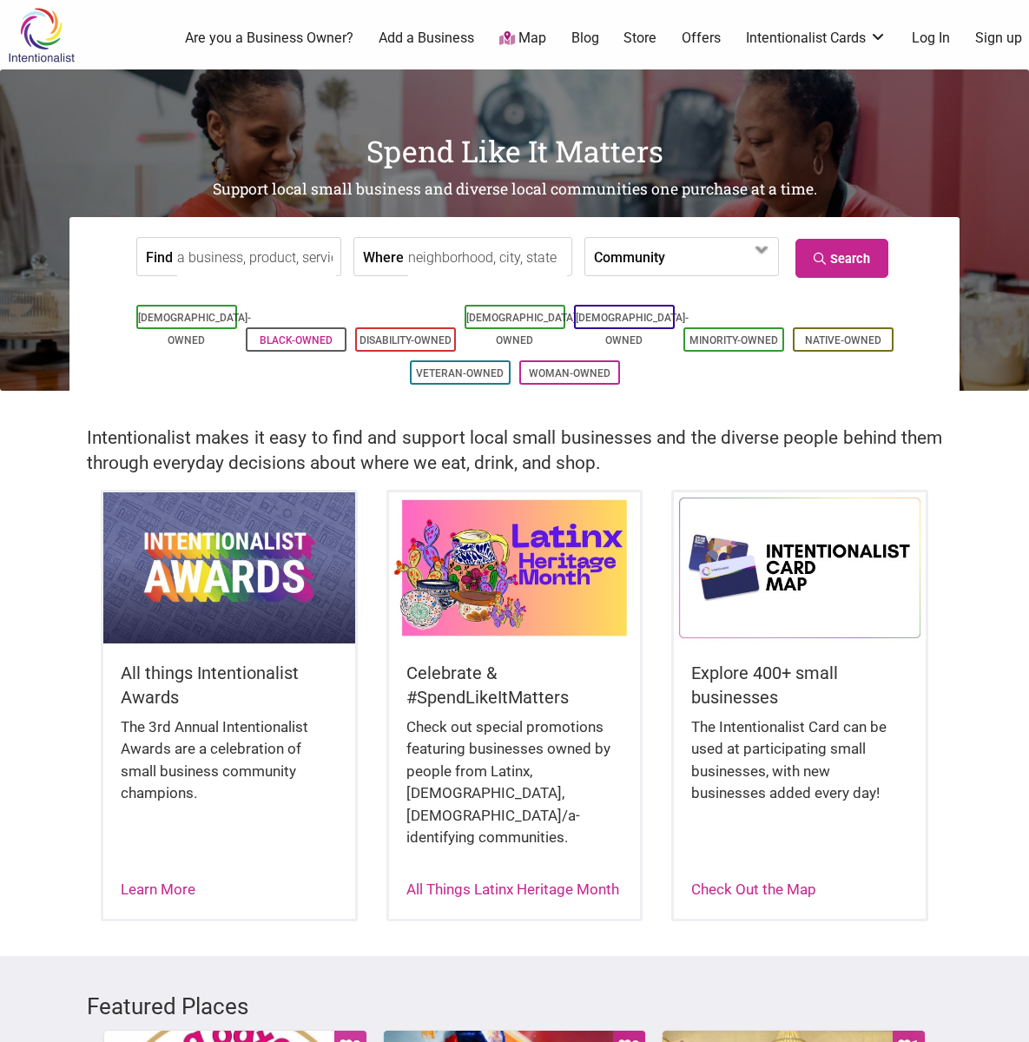
click at [282, 334] on link "Black-Owned" at bounding box center [296, 340] width 73 height 12
click at [451, 262] on input "Where" at bounding box center [487, 257] width 159 height 39
type input "[GEOGRAPHIC_DATA]"
click at [284, 334] on link "Black-Owned" at bounding box center [296, 340] width 73 height 12
click at [827, 258] on icon at bounding box center [822, 259] width 17 height 12
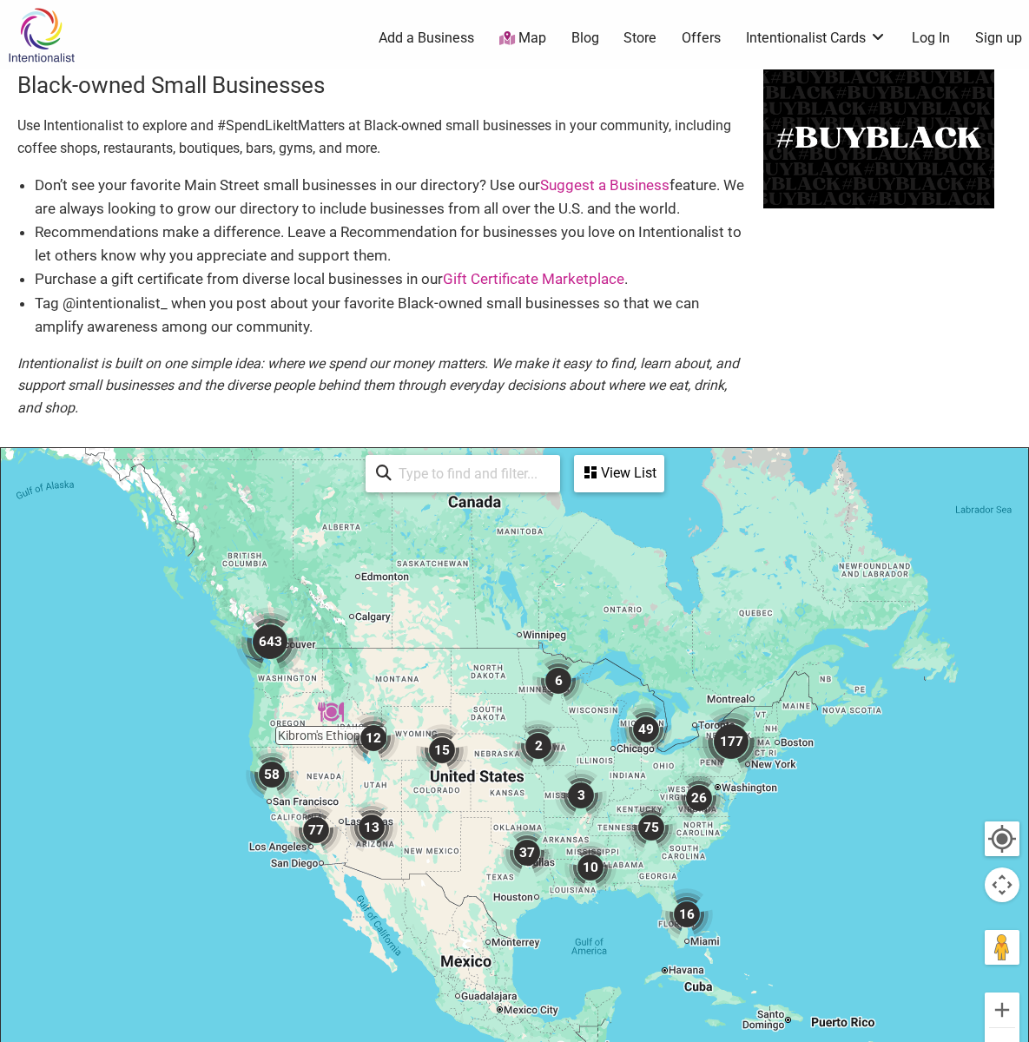
click at [450, 472] on input "search" at bounding box center [471, 474] width 158 height 34
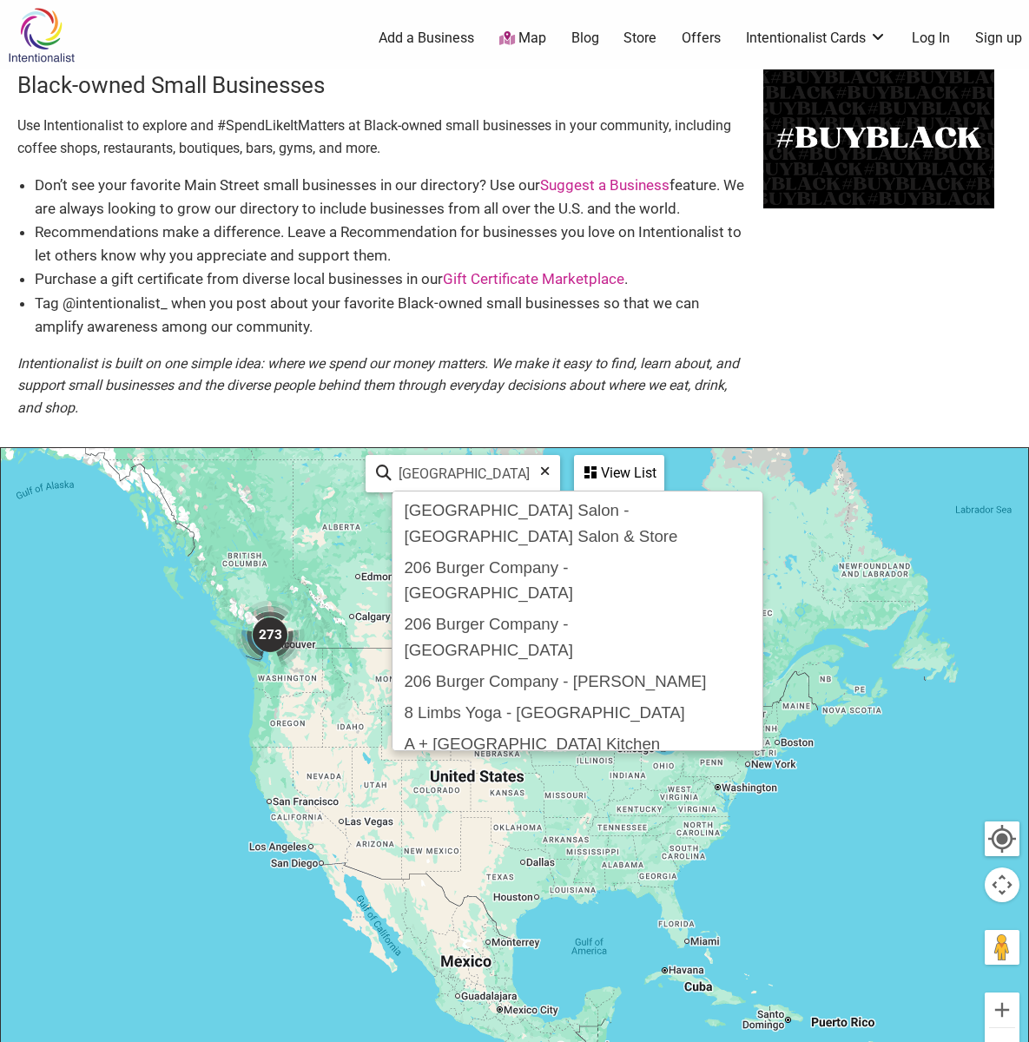
type input "Seattle"
click at [614, 472] on div "View List" at bounding box center [619, 473] width 87 height 33
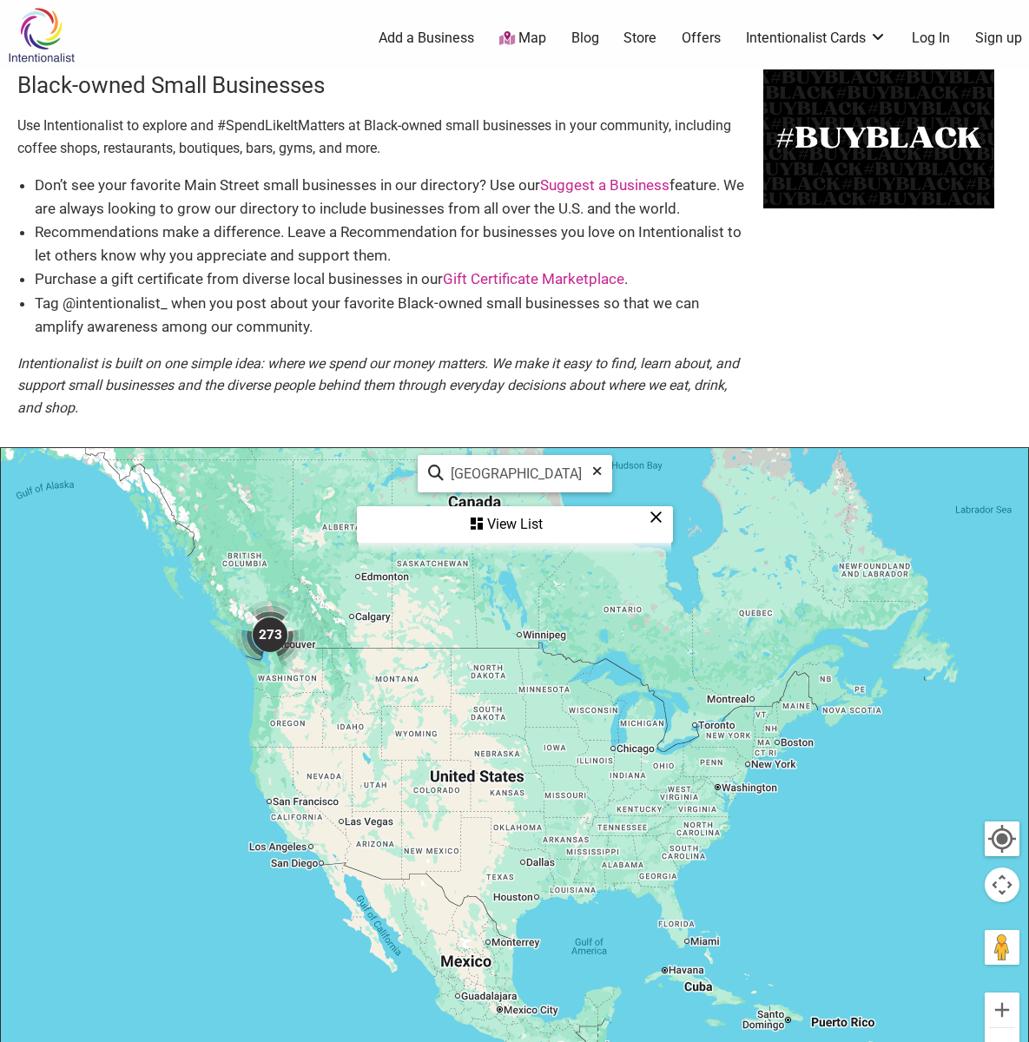
click at [502, 522] on div "View List" at bounding box center [515, 524] width 313 height 33
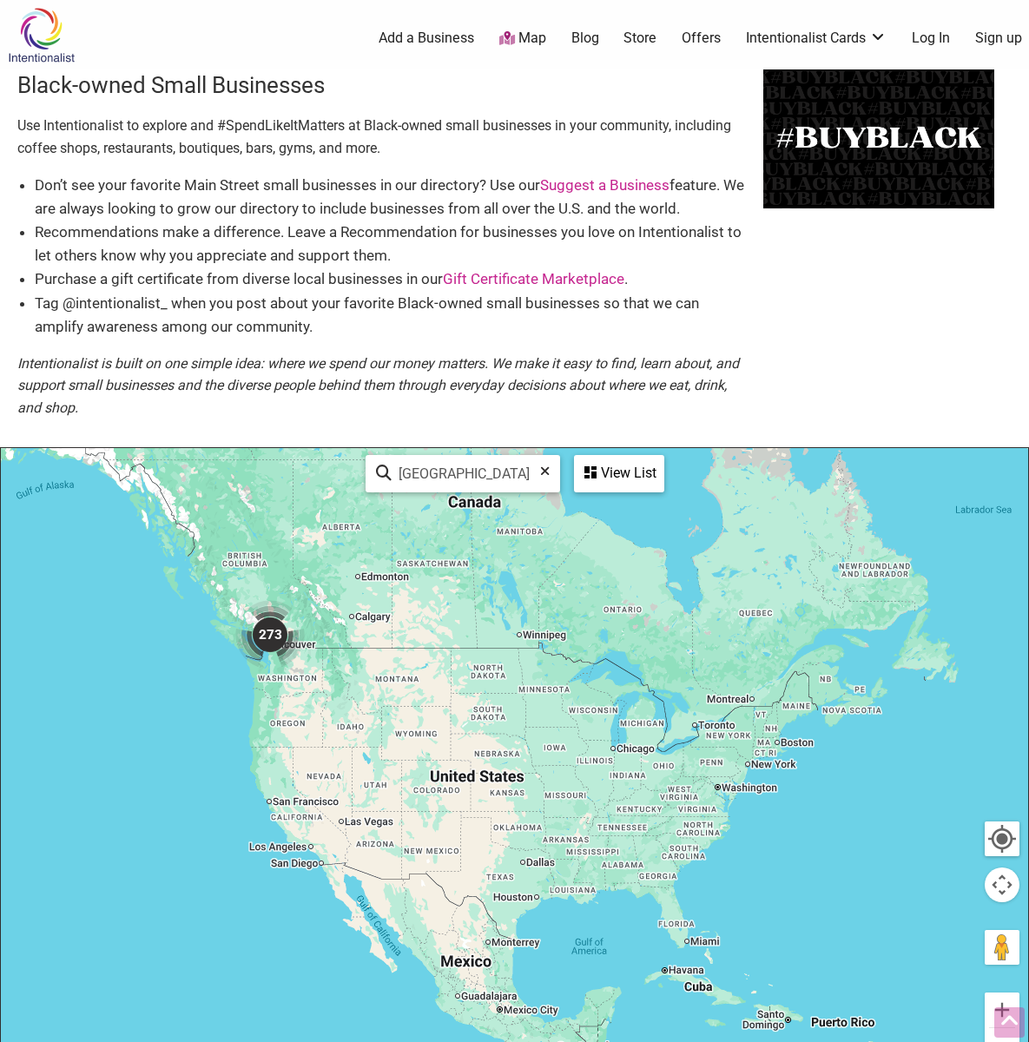
scroll to position [496, 0]
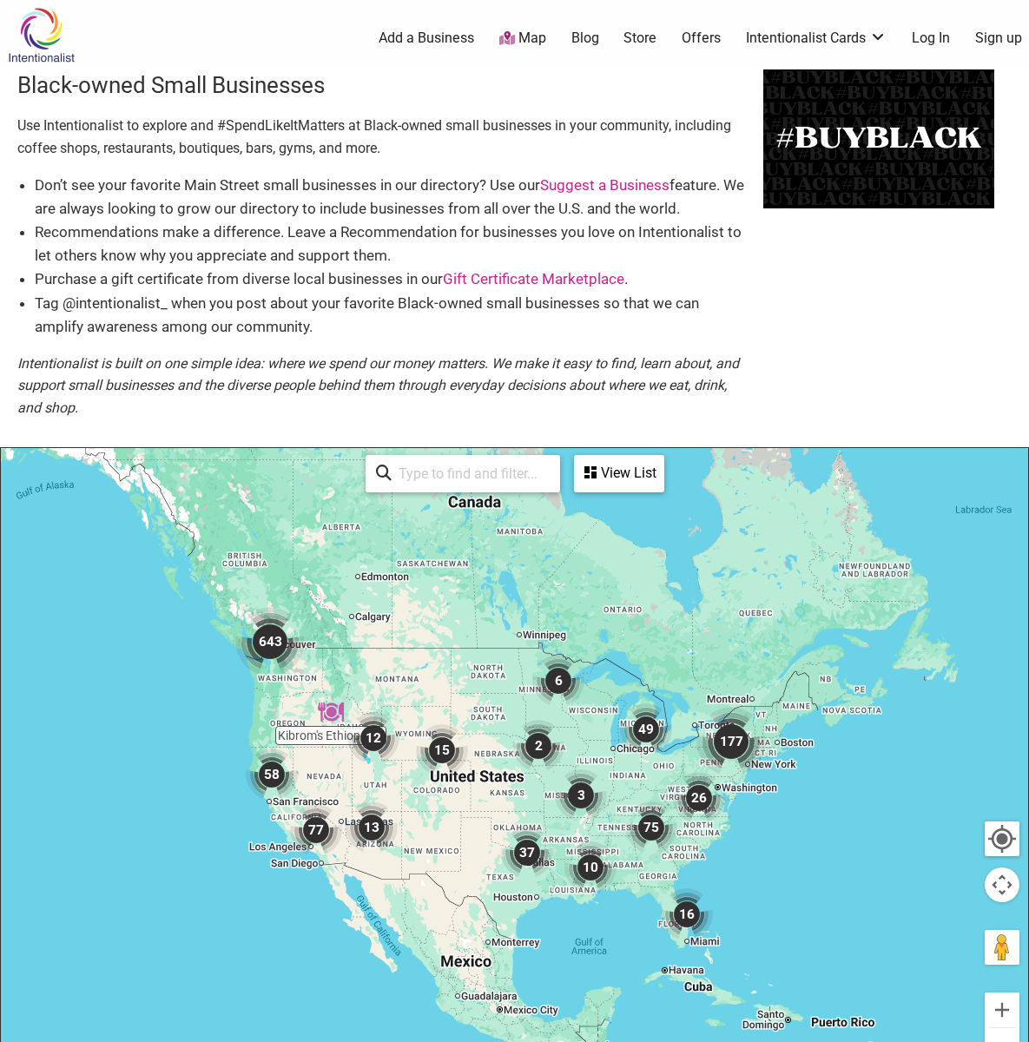
click at [614, 472] on div "View List" at bounding box center [619, 473] width 87 height 33
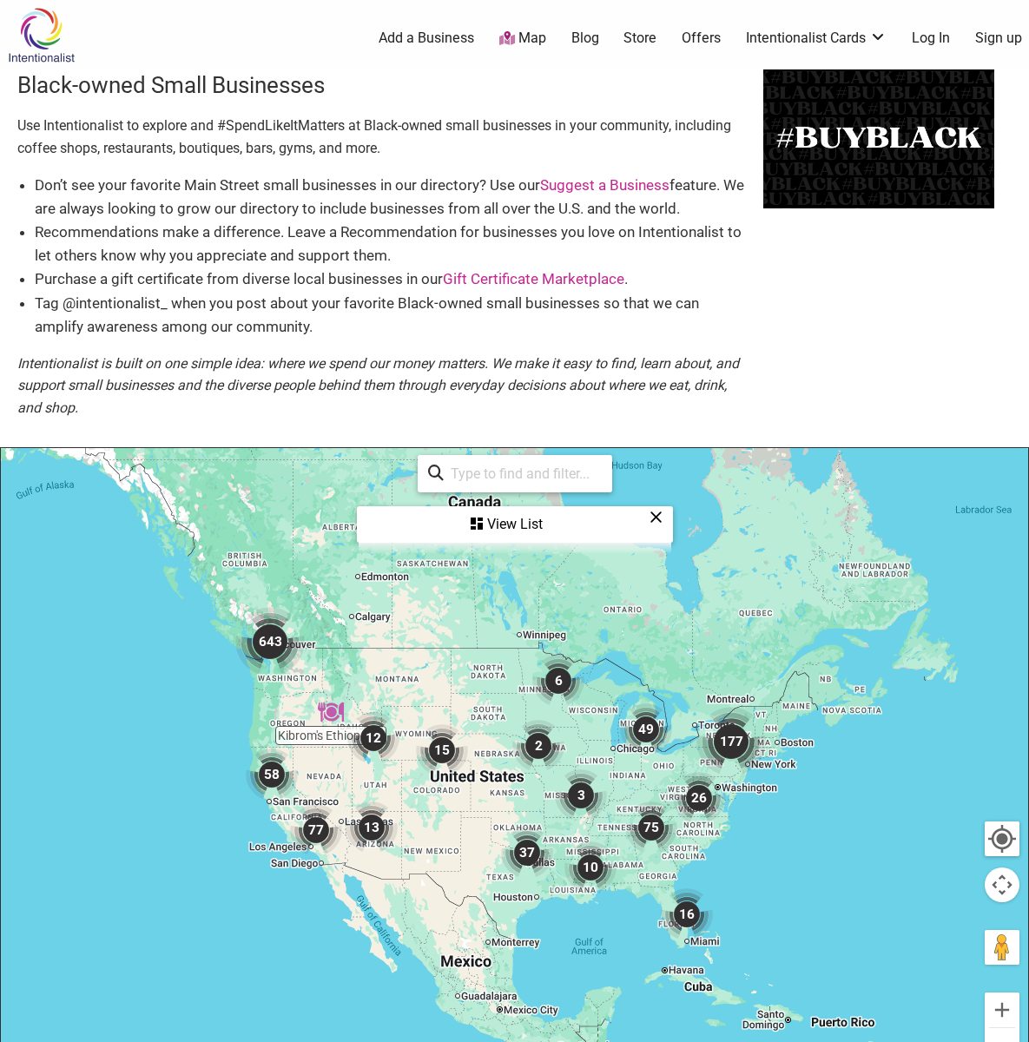
click at [268, 642] on img "643" at bounding box center [269, 641] width 69 height 69
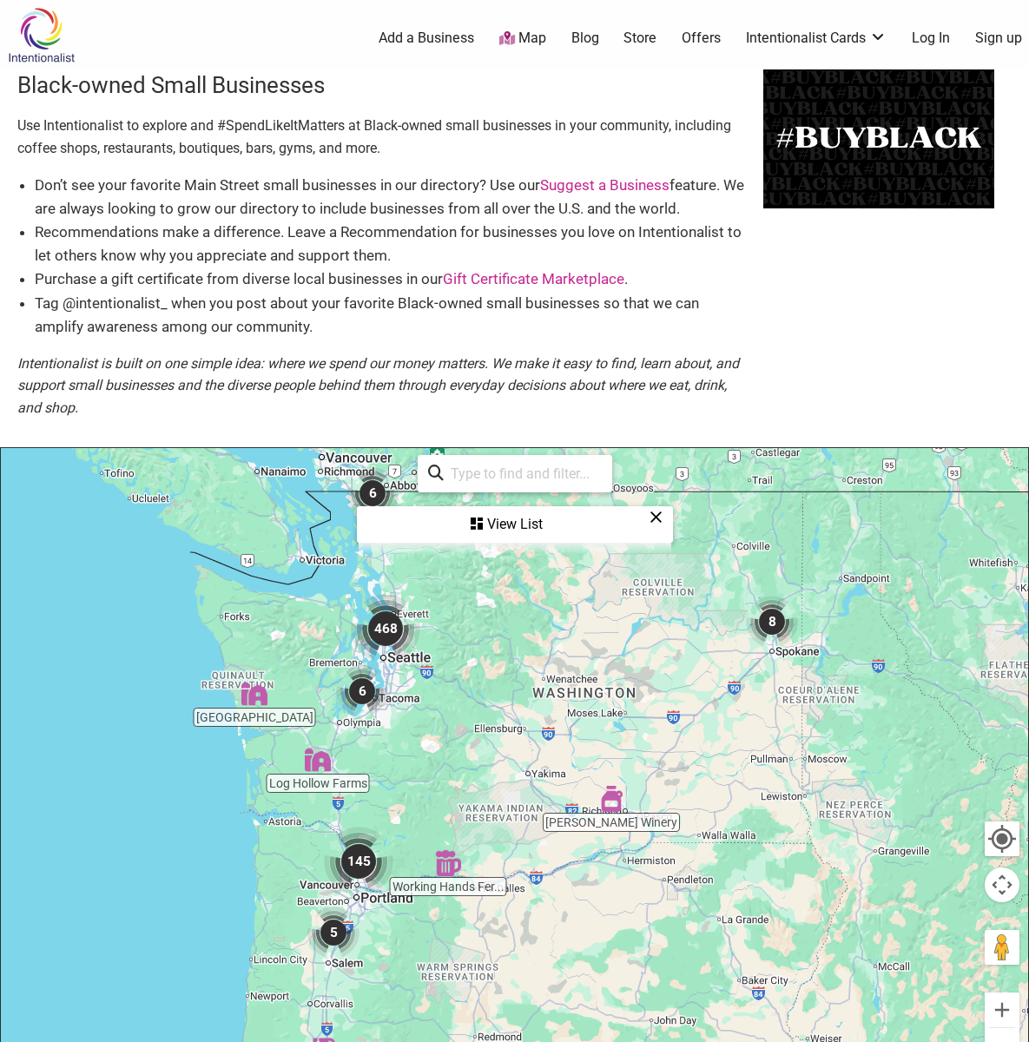
click at [502, 522] on div "View List" at bounding box center [515, 524] width 313 height 33
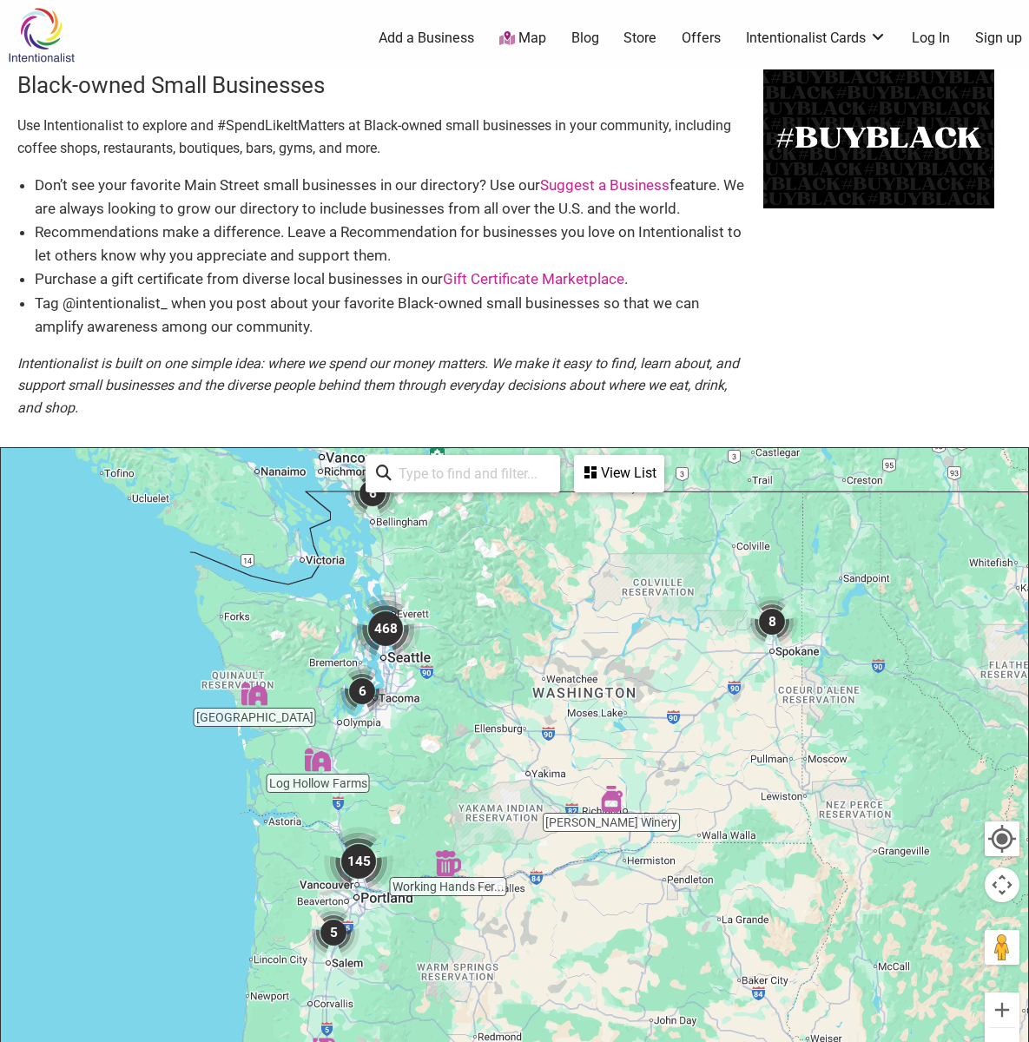
click at [450, 472] on input "search" at bounding box center [471, 474] width 158 height 34
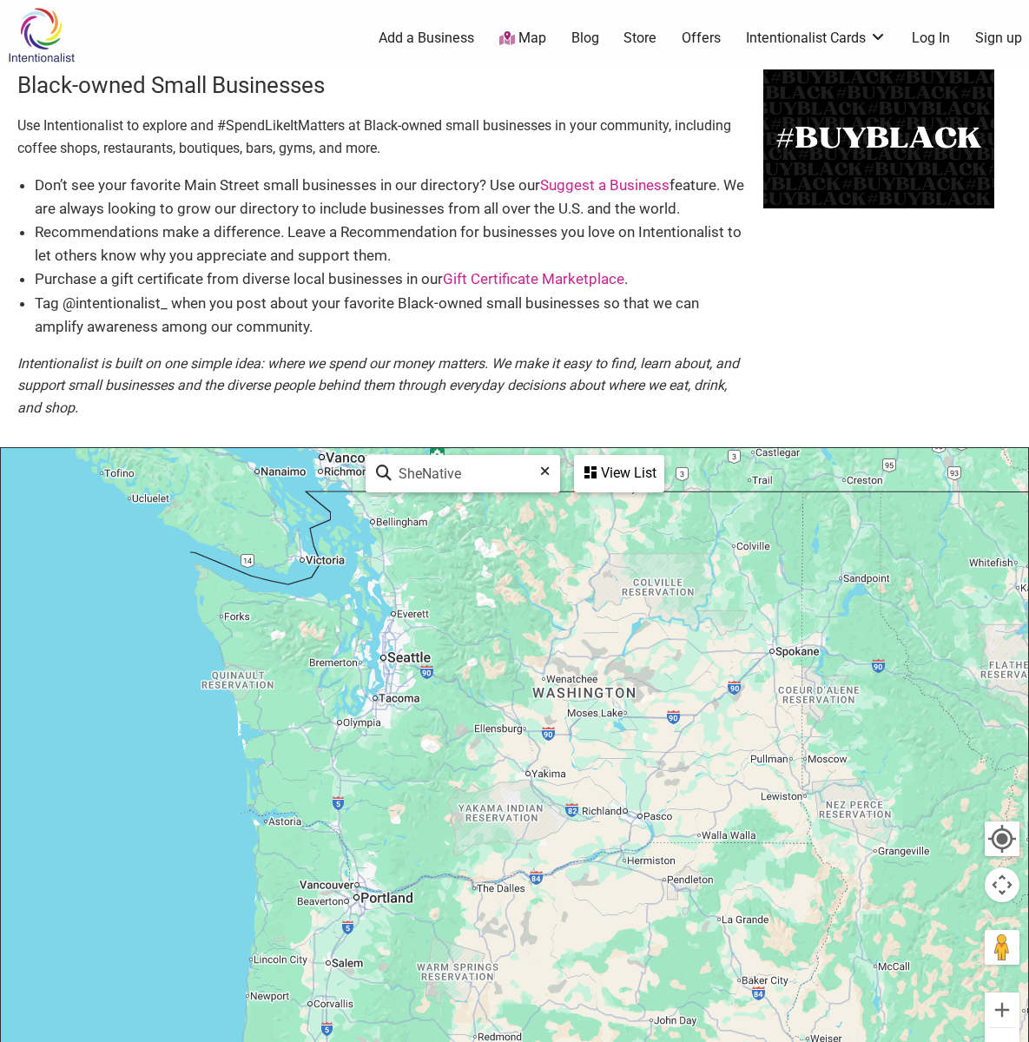
type input "SheNative"
click at [614, 472] on div "View List" at bounding box center [619, 473] width 87 height 33
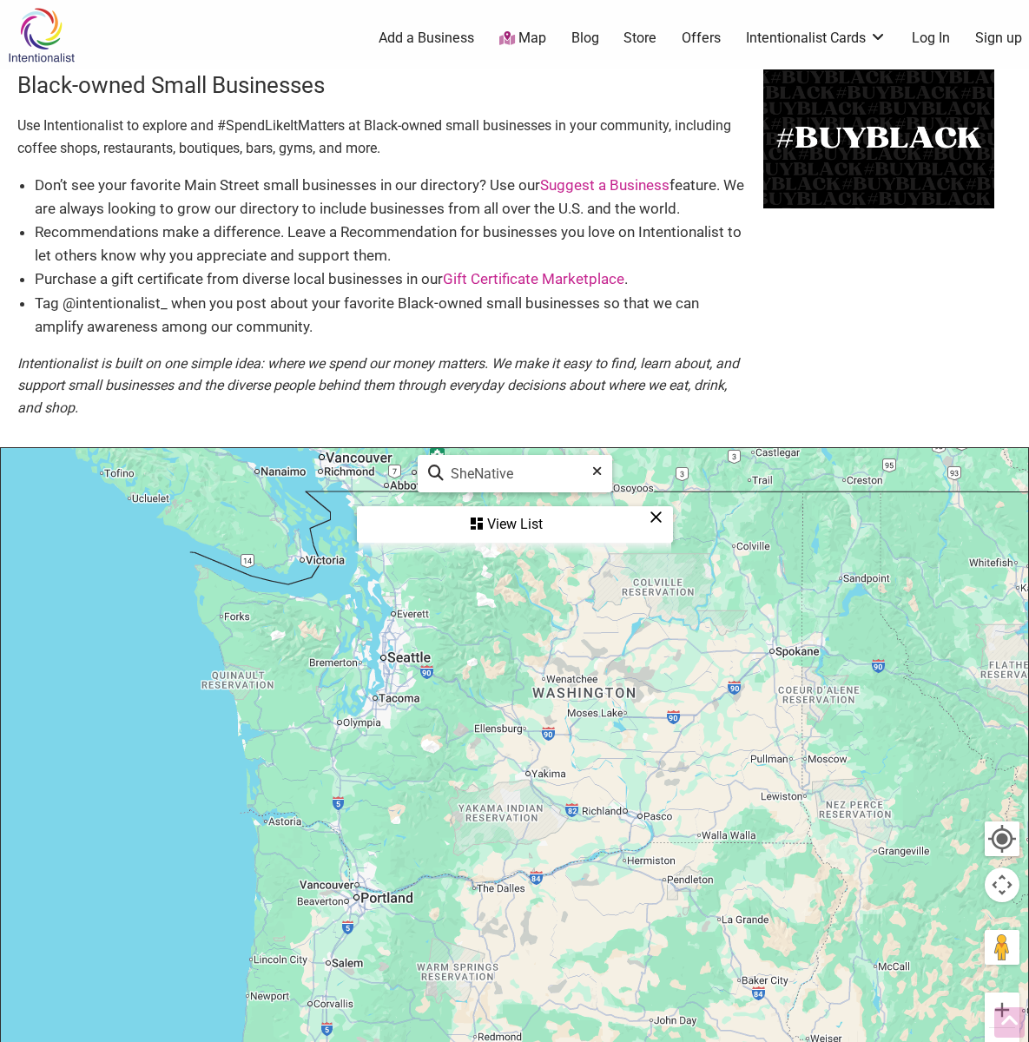
scroll to position [496, 0]
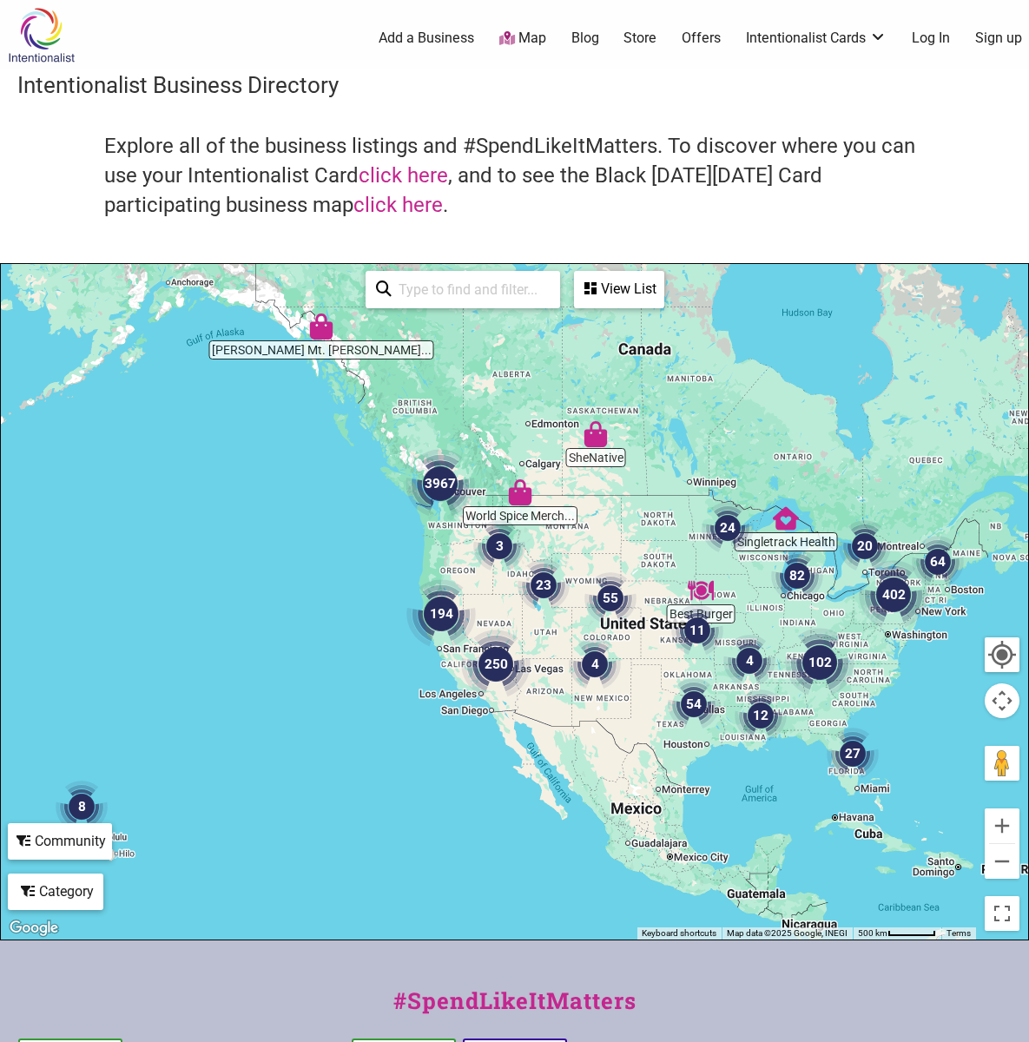
click at [594, 435] on img "SheNative" at bounding box center [596, 434] width 26 height 26
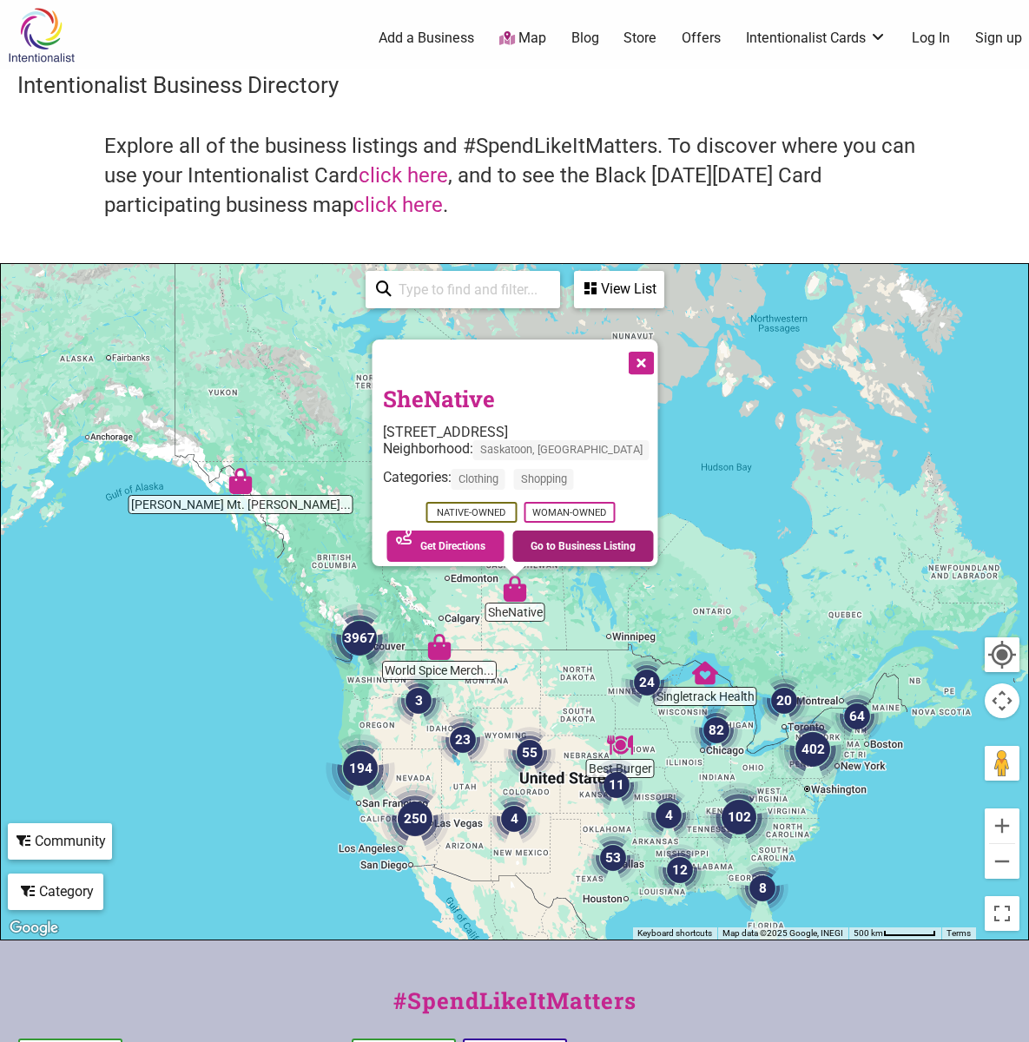
click at [562, 535] on link "Go to Business Listing" at bounding box center [583, 546] width 142 height 31
